Goal: Information Seeking & Learning: Learn about a topic

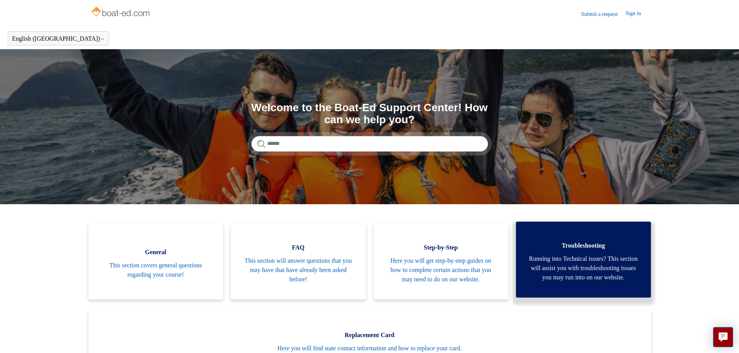
click at [542, 270] on span "Running into Technical issues? This section will assist you with troubleshootin…" at bounding box center [584, 269] width 112 height 28
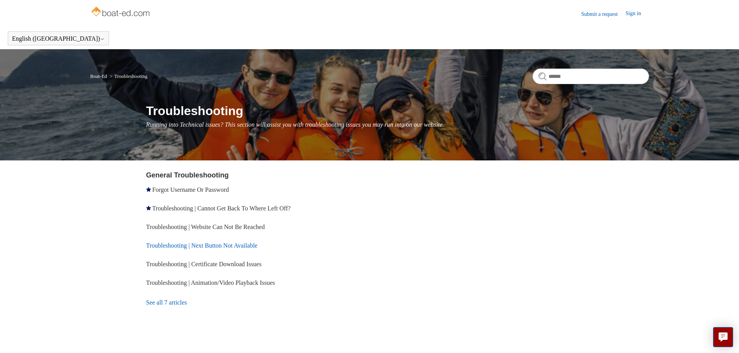
click at [230, 246] on link "Troubleshooting | Next Button Not Available" at bounding box center [201, 245] width 111 height 7
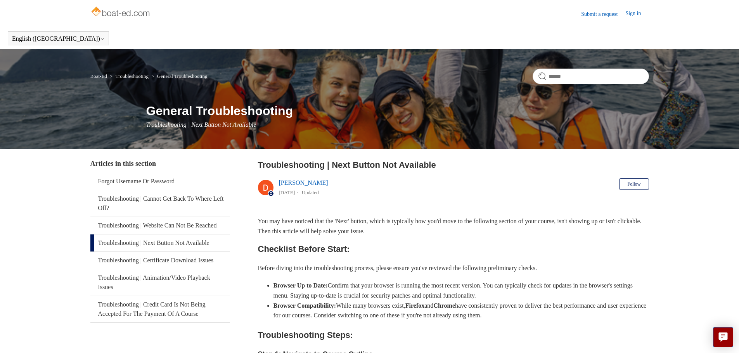
click at [632, 11] on link "Sign in" at bounding box center [636, 13] width 23 height 9
click at [97, 77] on link "Boat-Ed" at bounding box center [98, 76] width 17 height 6
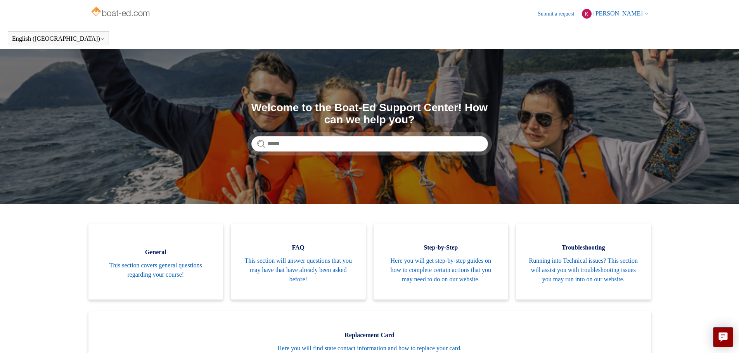
click at [621, 12] on span "[PERSON_NAME]" at bounding box center [617, 13] width 49 height 7
click at [618, 43] on link "My profile" at bounding box center [614, 44] width 65 height 14
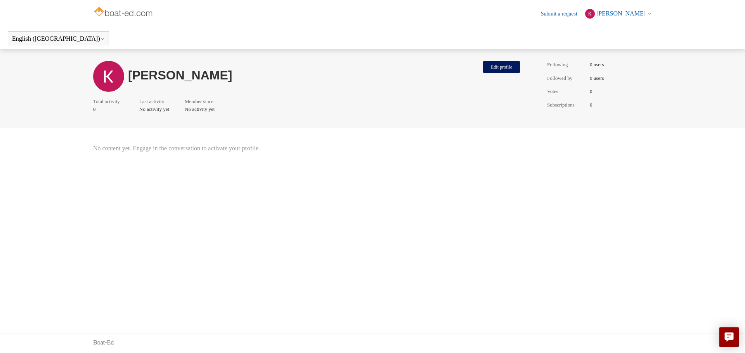
click at [123, 10] on img at bounding box center [124, 13] width 62 height 16
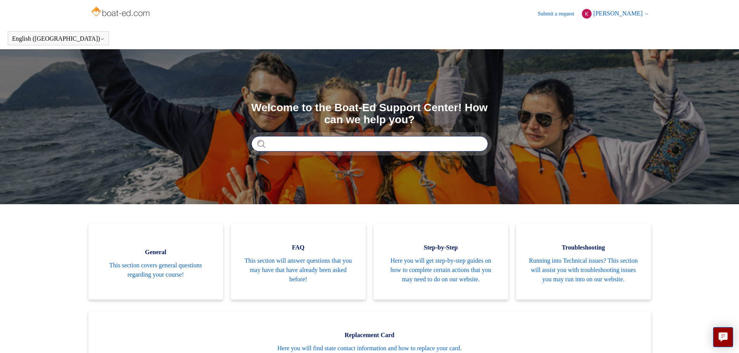
click at [282, 146] on input "Search" at bounding box center [369, 144] width 237 height 16
type input "**********"
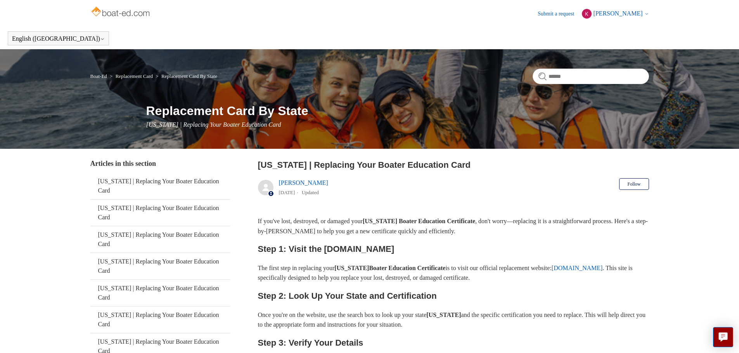
click at [108, 12] on img at bounding box center [121, 13] width 62 height 16
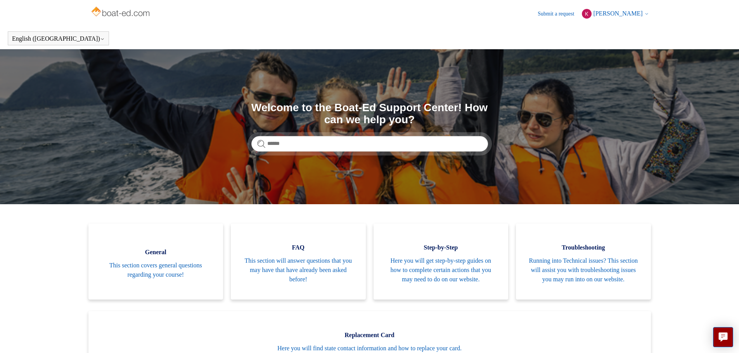
click at [592, 11] on img at bounding box center [587, 14] width 10 height 10
click at [613, 29] on link "My activities" at bounding box center [614, 30] width 65 height 14
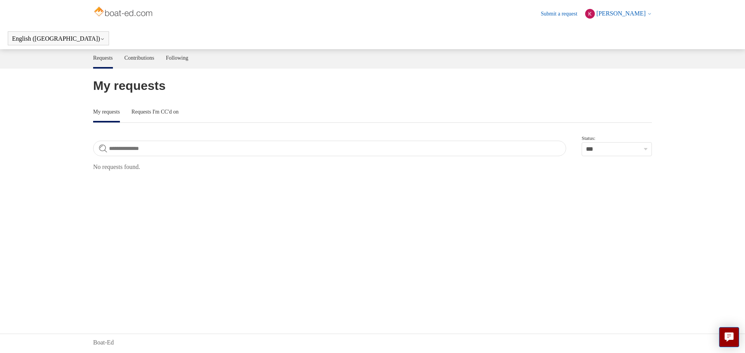
click at [140, 12] on img at bounding box center [124, 13] width 62 height 16
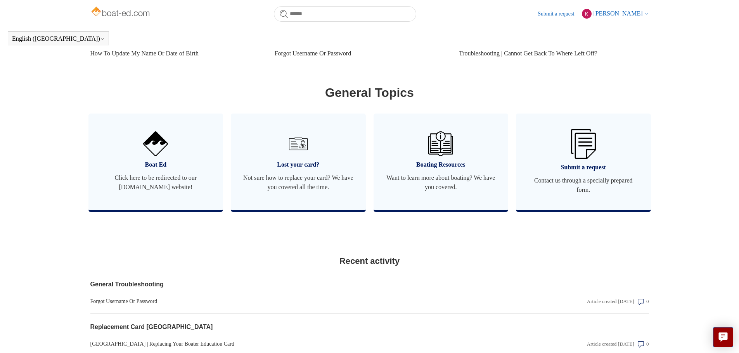
scroll to position [397, 0]
click at [157, 155] on img at bounding box center [155, 142] width 27 height 27
